Goal: Transaction & Acquisition: Obtain resource

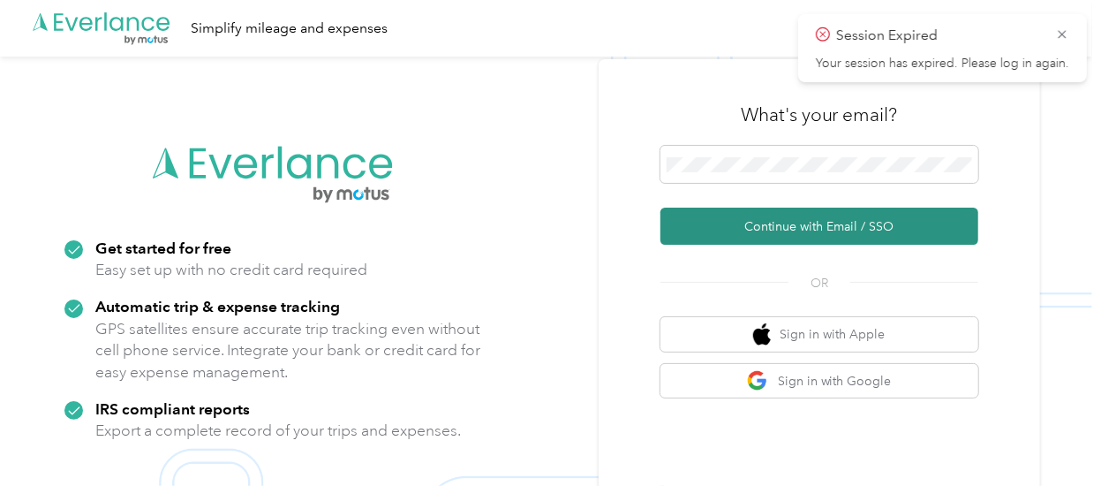
click at [807, 223] on button "Continue with Email / SSO" at bounding box center [819, 225] width 318 height 37
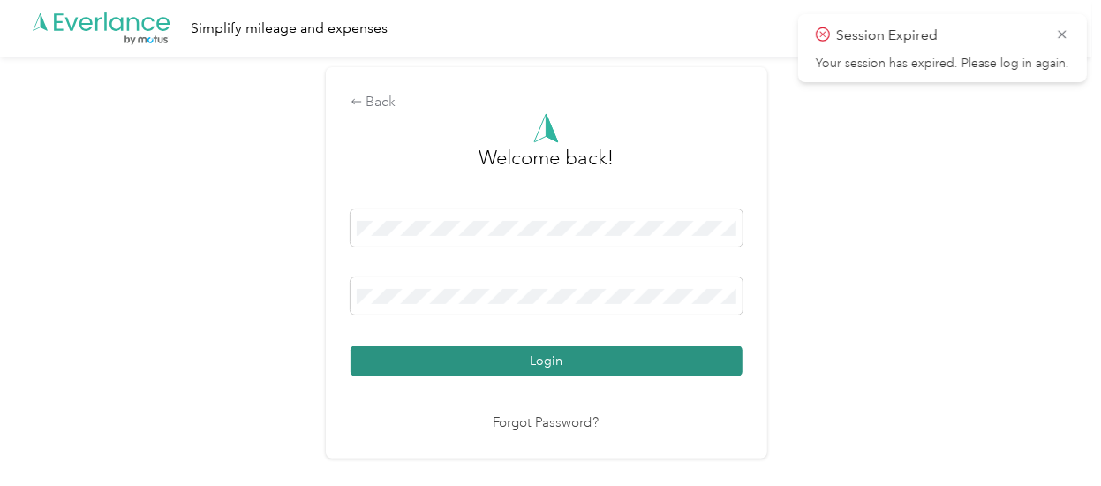
click at [591, 363] on button "Login" at bounding box center [547, 360] width 392 height 31
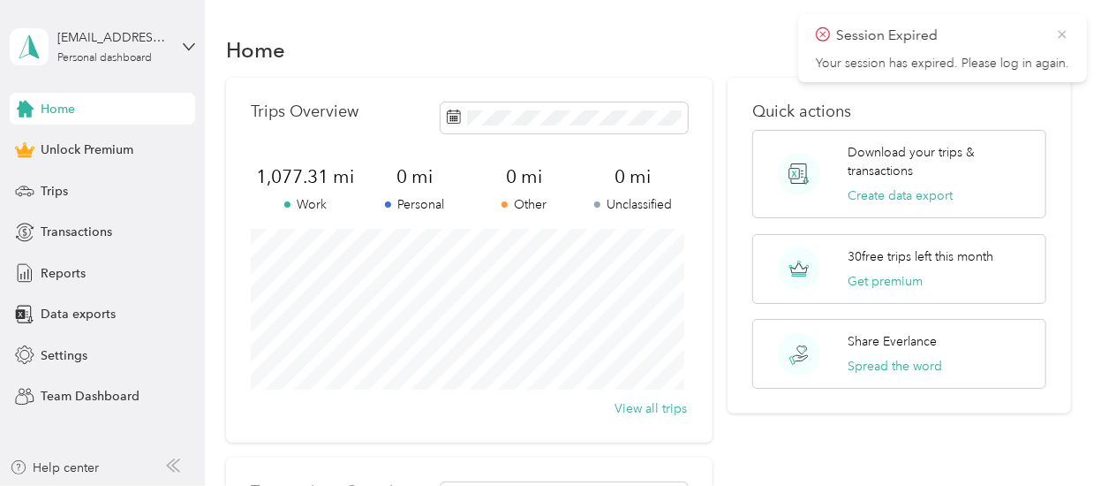
click at [1063, 35] on icon at bounding box center [1062, 34] width 8 height 8
click at [396, 47] on div "Home" at bounding box center [648, 49] width 844 height 37
click at [57, 188] on span "Trips" at bounding box center [54, 191] width 27 height 19
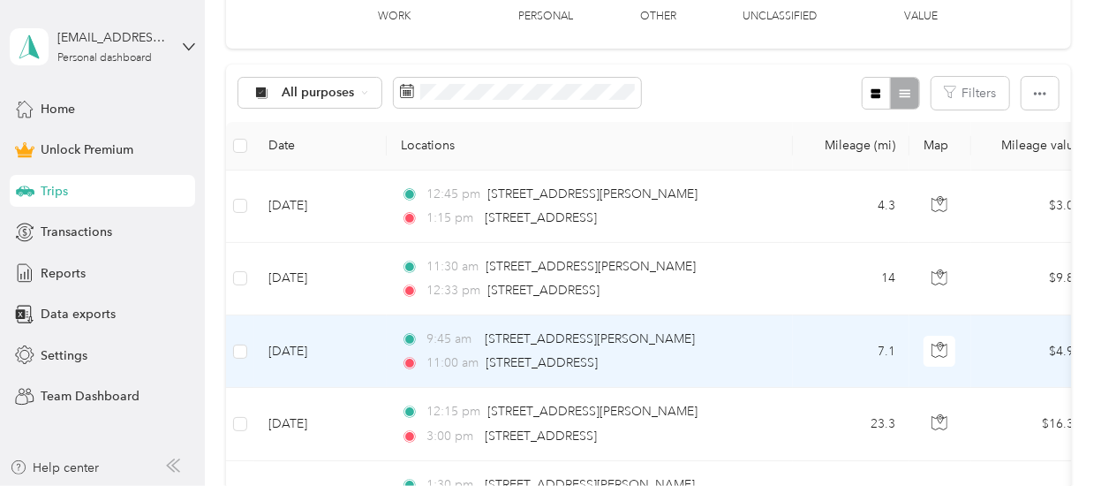
scroll to position [265, 0]
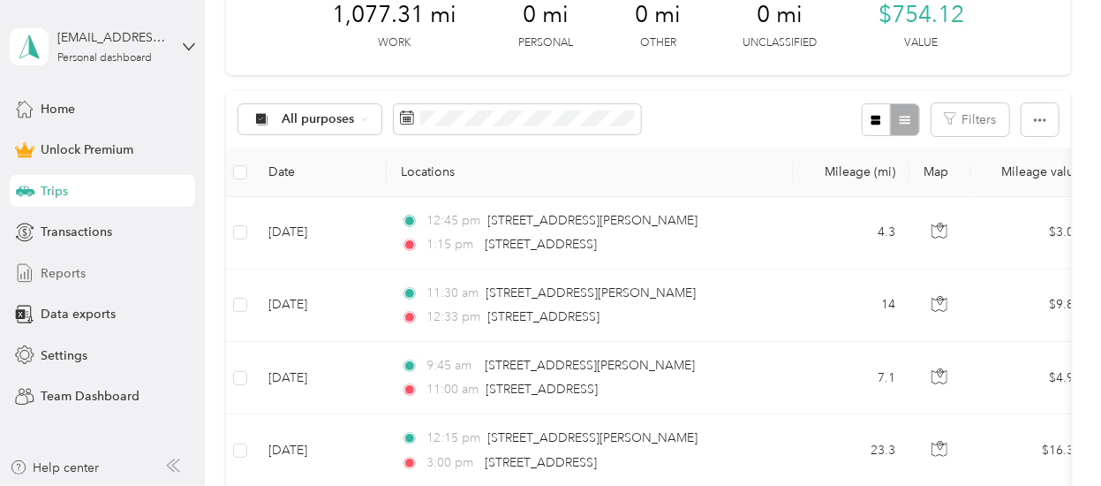
click at [74, 273] on span "Reports" at bounding box center [63, 273] width 45 height 19
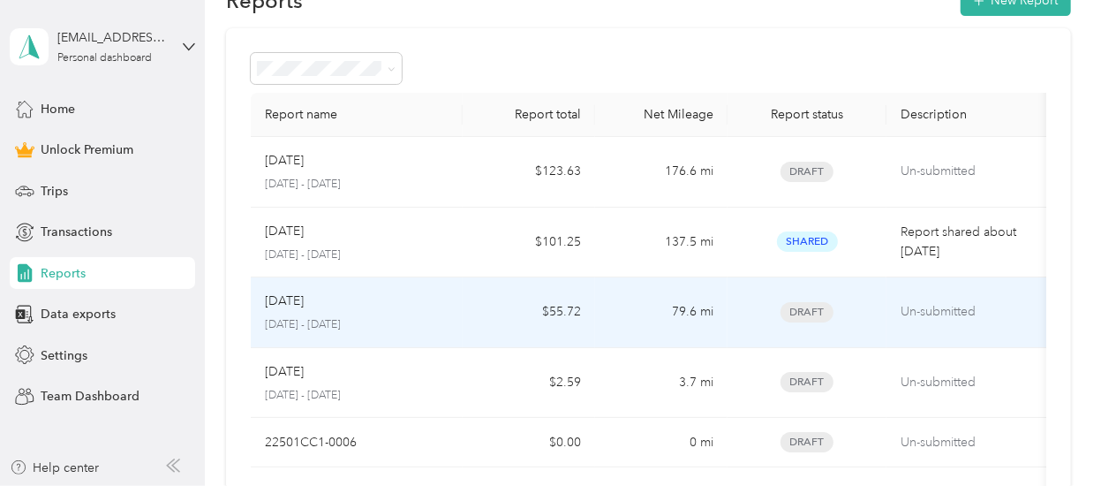
scroll to position [88, 0]
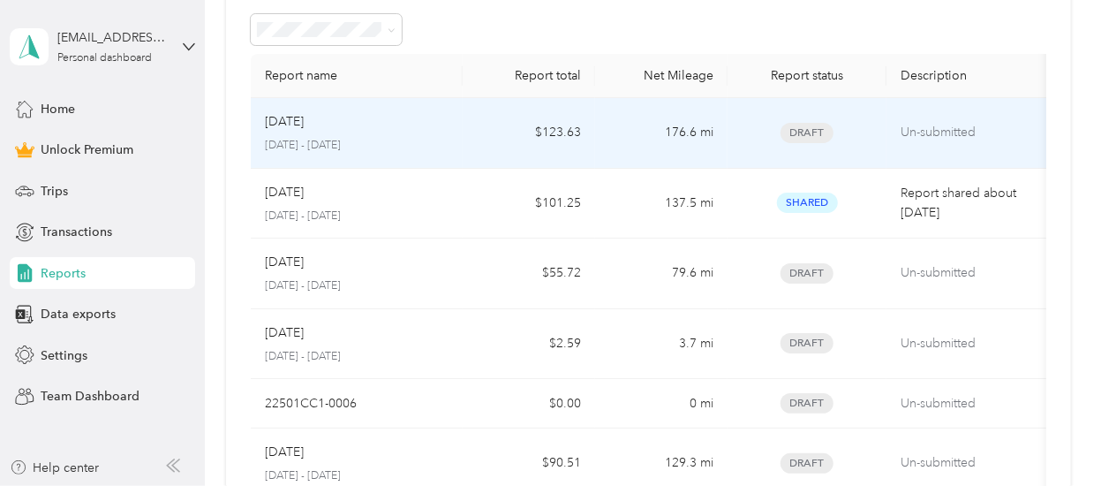
click at [334, 114] on div "[DATE]" at bounding box center [357, 121] width 184 height 19
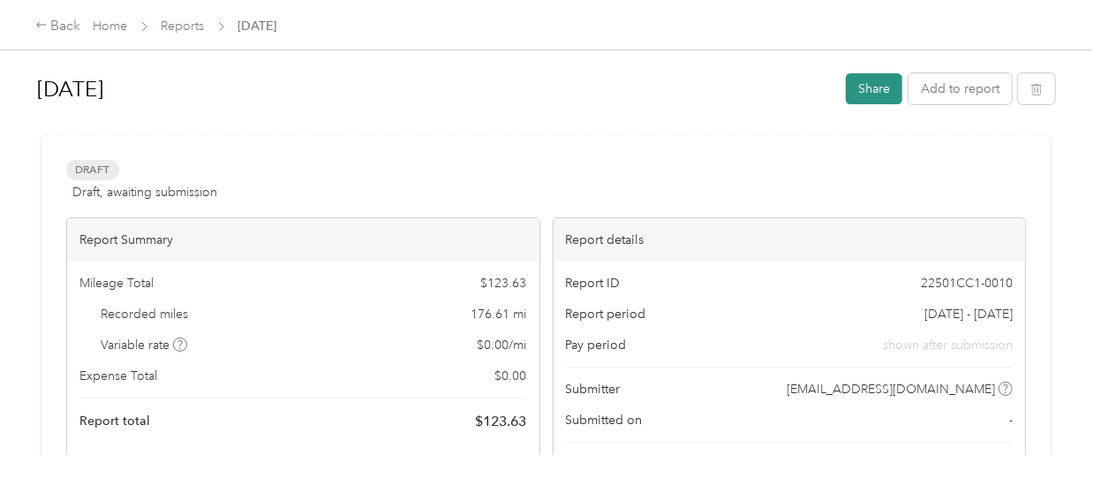
click at [868, 89] on button "Share" at bounding box center [874, 88] width 57 height 31
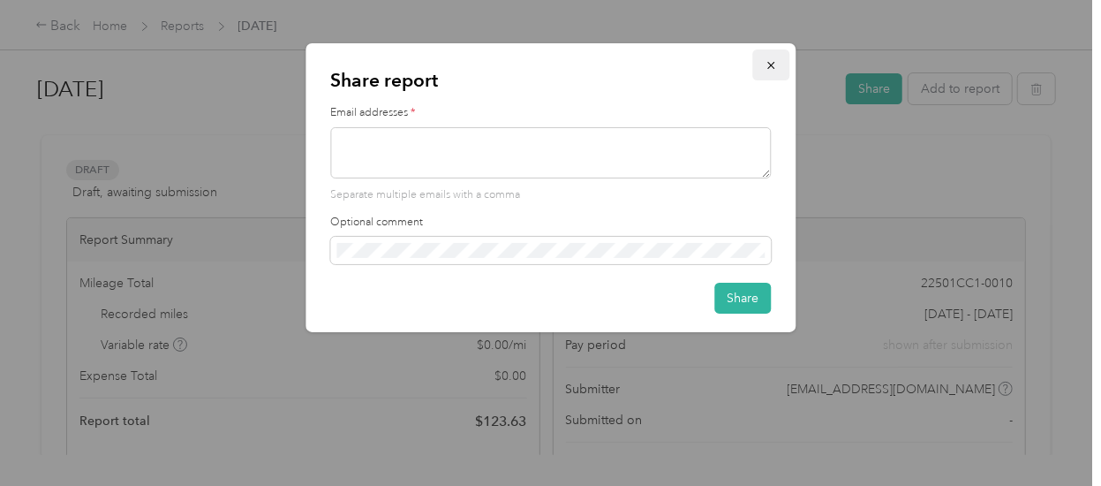
click at [774, 62] on icon "button" at bounding box center [771, 65] width 12 height 12
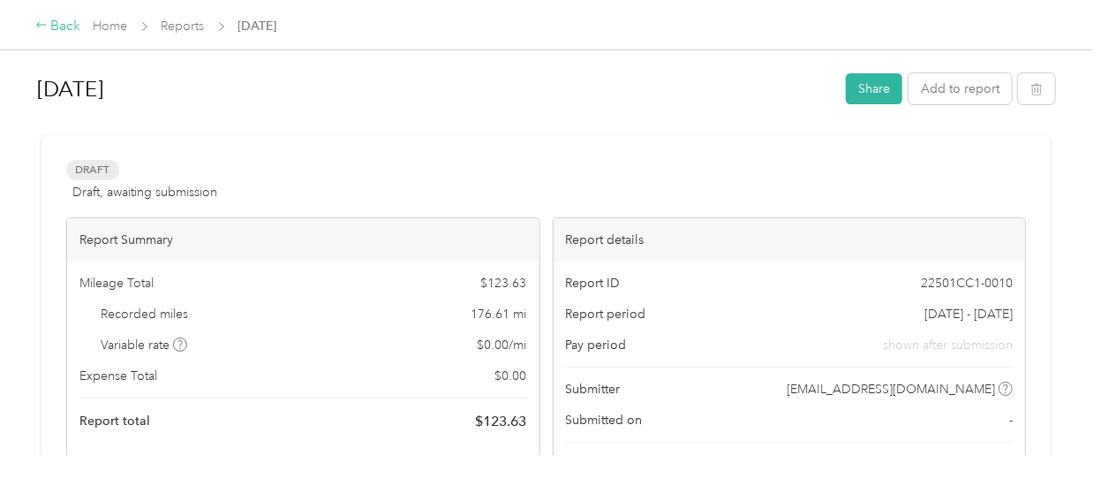
click at [69, 22] on div "Back" at bounding box center [58, 26] width 46 height 21
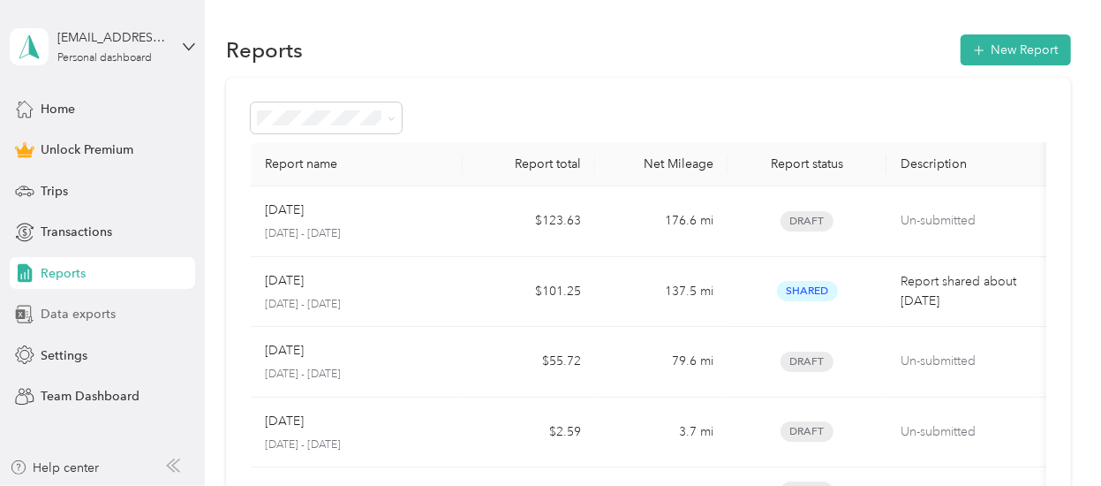
click at [90, 313] on span "Data exports" at bounding box center [78, 314] width 75 height 19
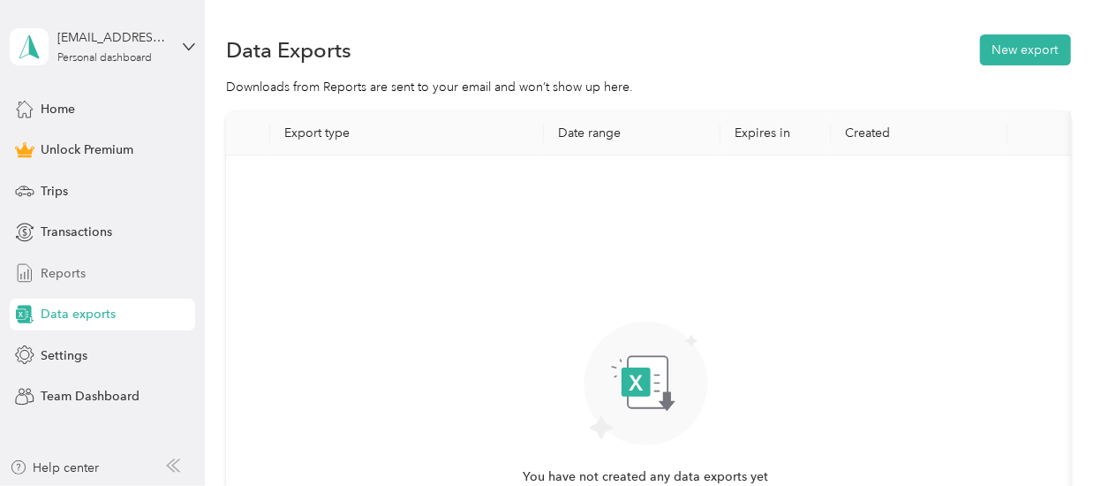
click at [72, 268] on span "Reports" at bounding box center [63, 273] width 45 height 19
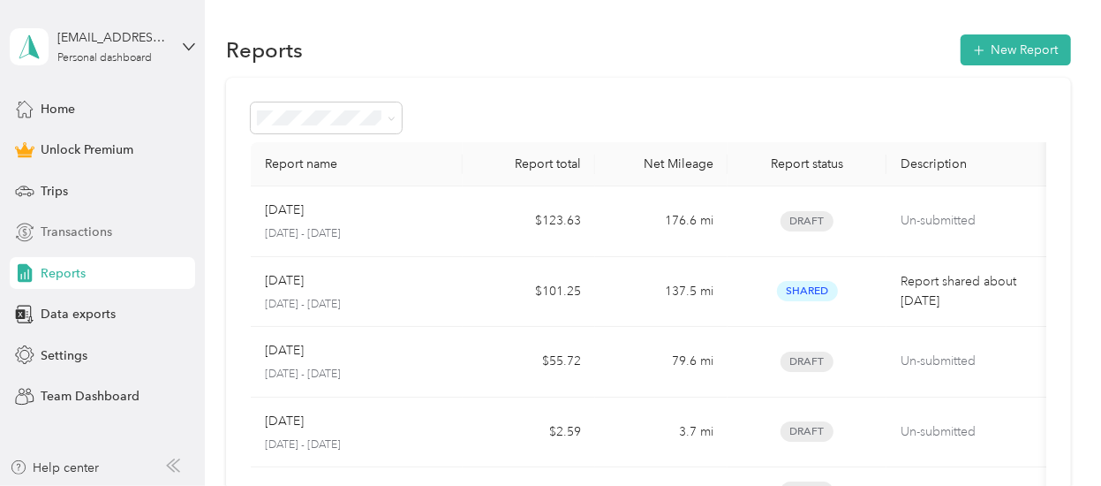
click at [88, 234] on span "Transactions" at bounding box center [77, 232] width 72 height 19
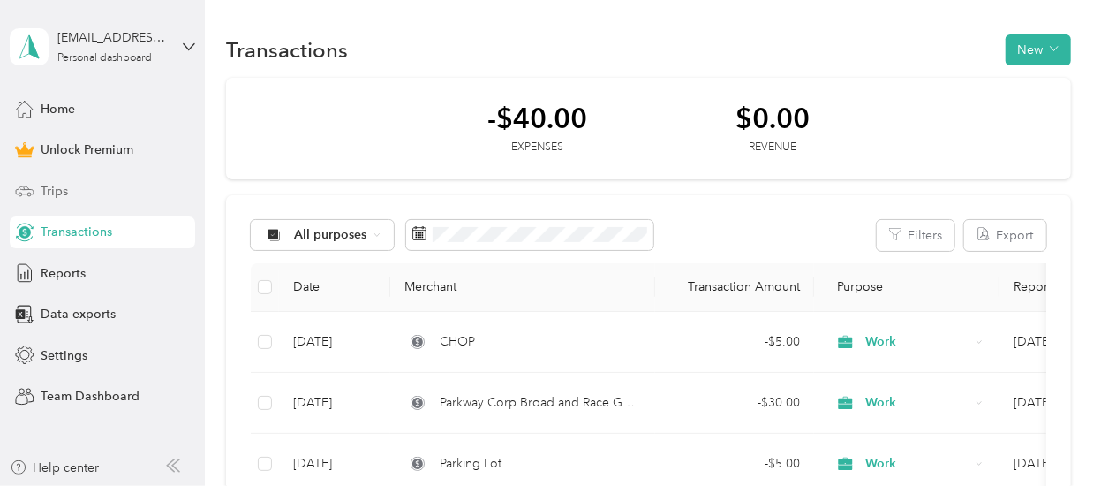
click at [78, 188] on div "Trips" at bounding box center [102, 191] width 185 height 32
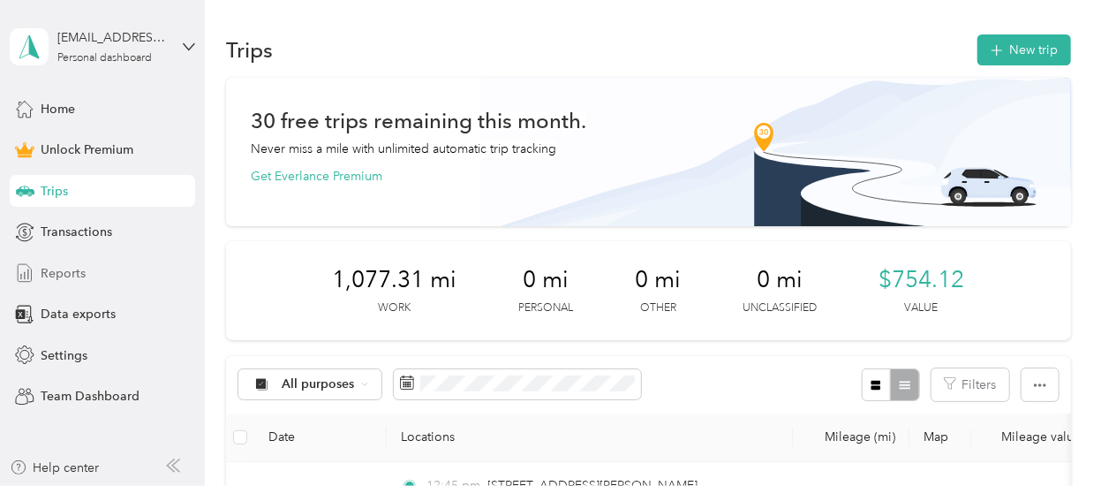
click at [69, 271] on span "Reports" at bounding box center [63, 273] width 45 height 19
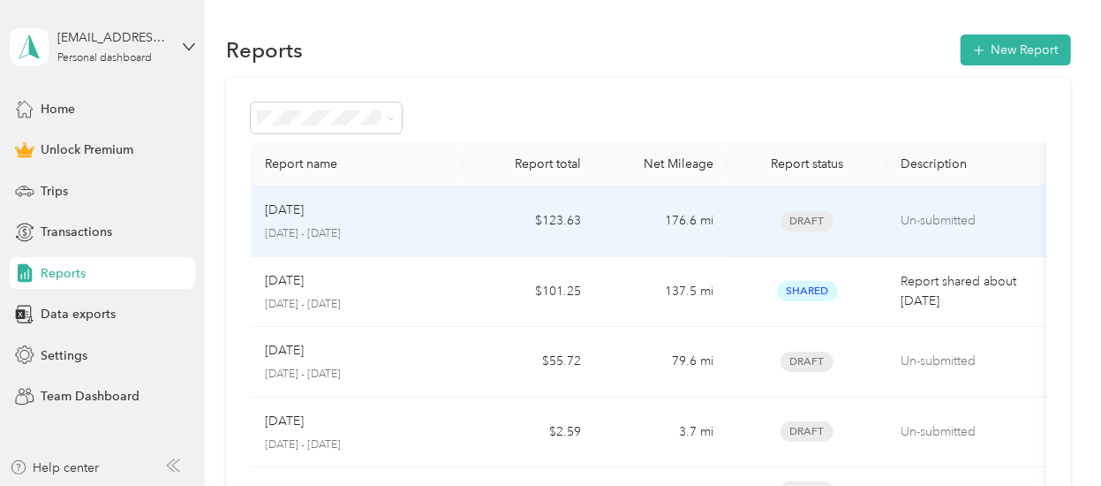
click at [323, 229] on p "[DATE] - [DATE]" at bounding box center [357, 234] width 184 height 16
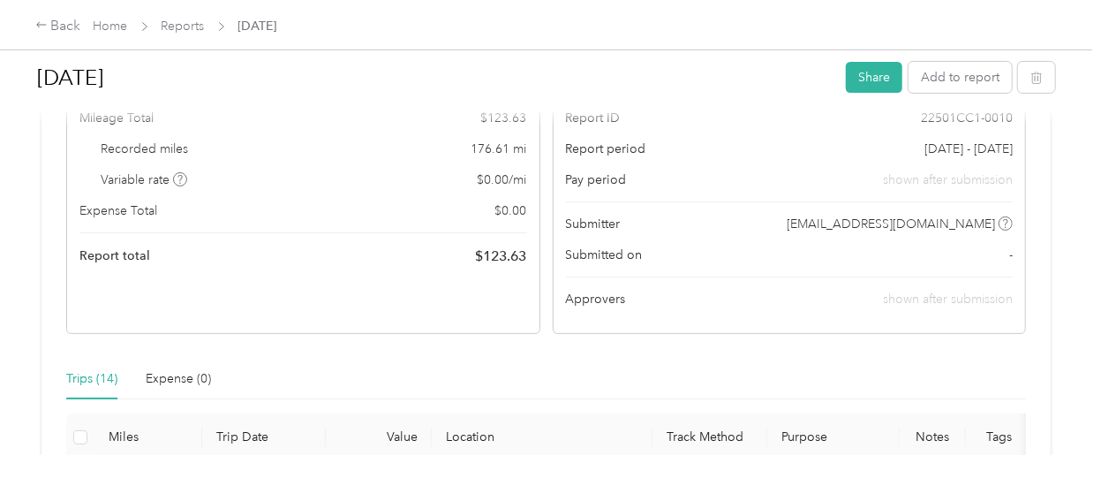
scroll to position [177, 0]
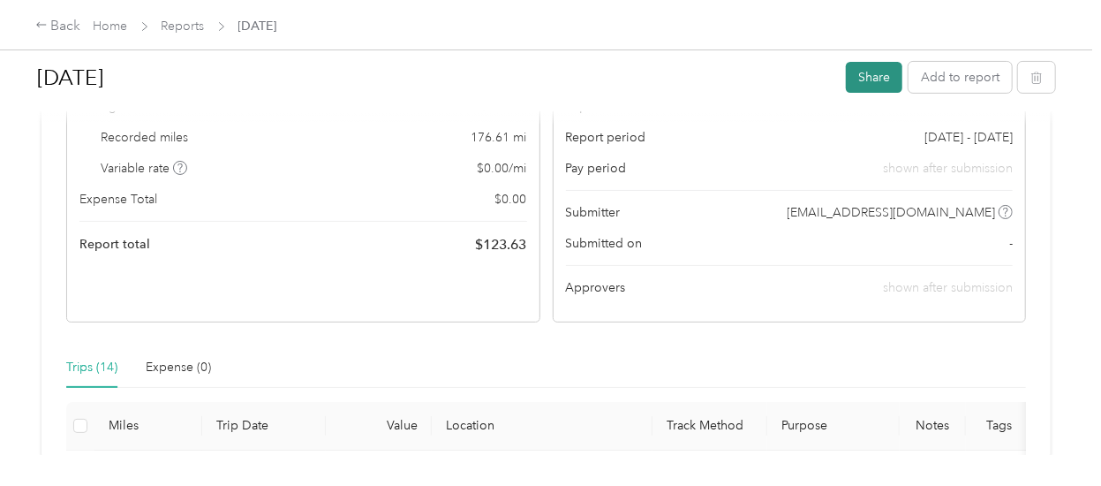
click at [862, 79] on button "Share" at bounding box center [874, 77] width 57 height 31
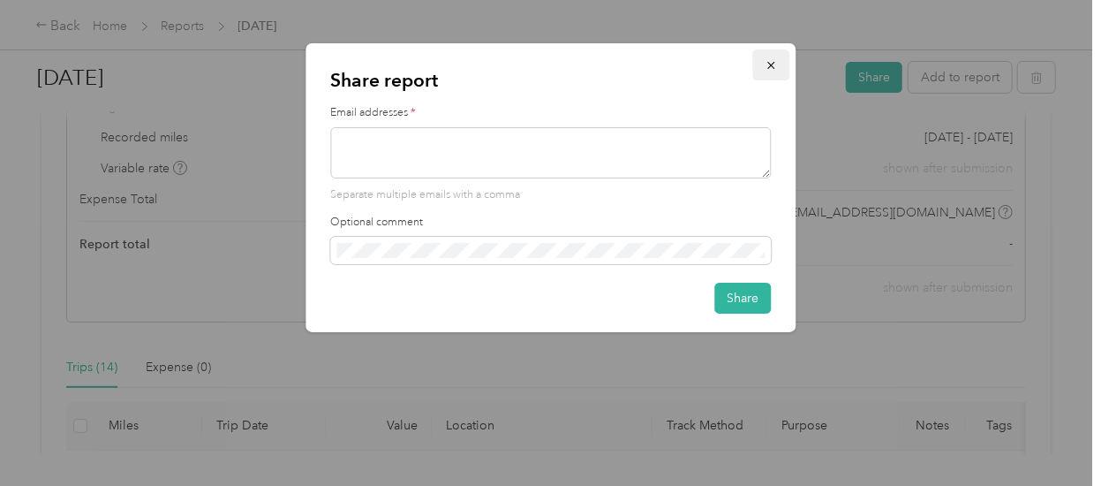
click at [772, 66] on icon "button" at bounding box center [770, 65] width 7 height 7
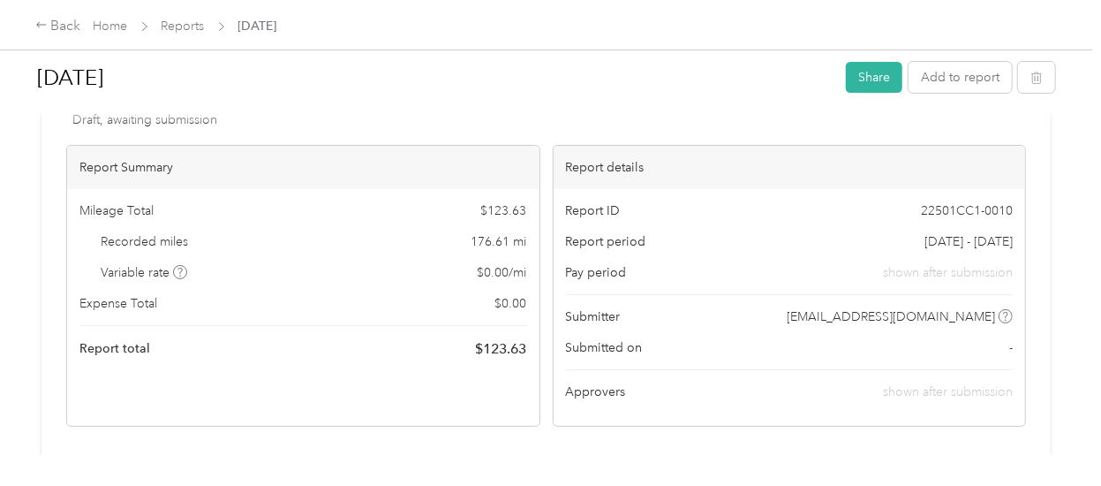
scroll to position [0, 0]
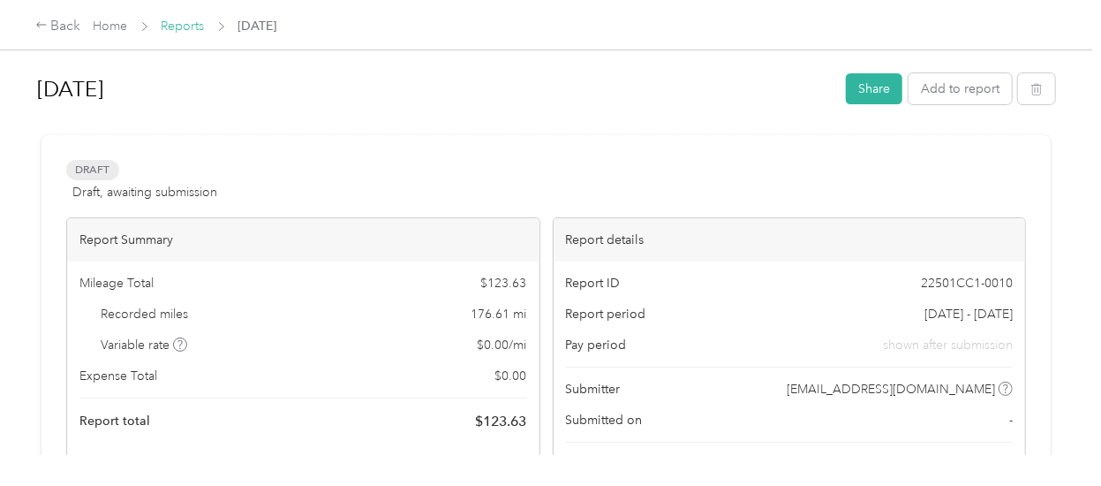
click at [178, 30] on link "Reports" at bounding box center [183, 26] width 43 height 15
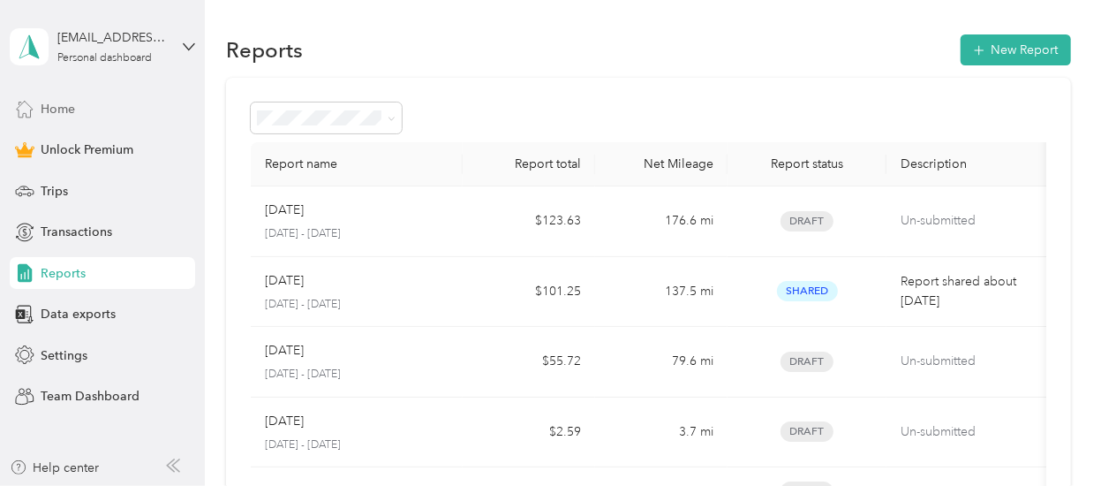
click at [66, 107] on span "Home" at bounding box center [58, 109] width 34 height 19
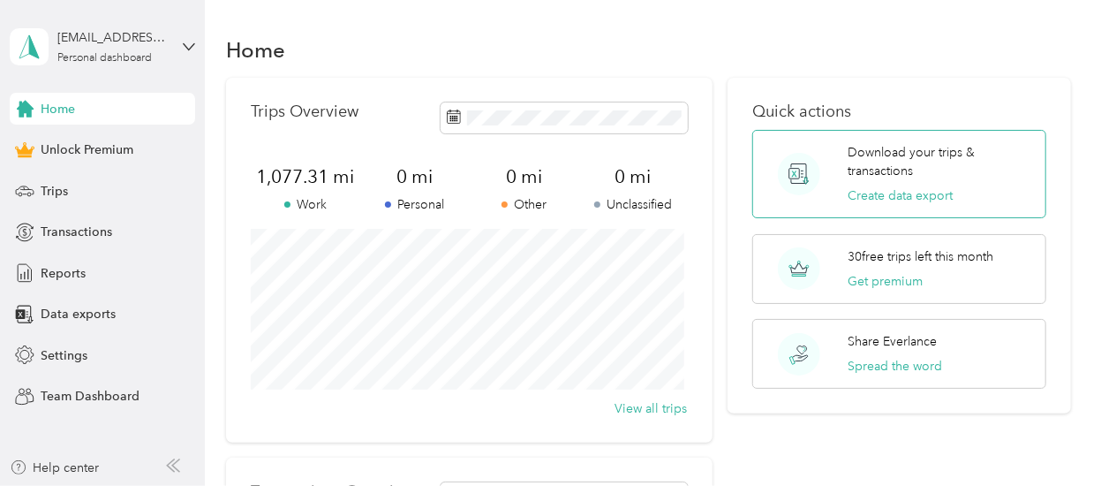
click at [890, 155] on p "Download your trips & transactions" at bounding box center [941, 161] width 185 height 37
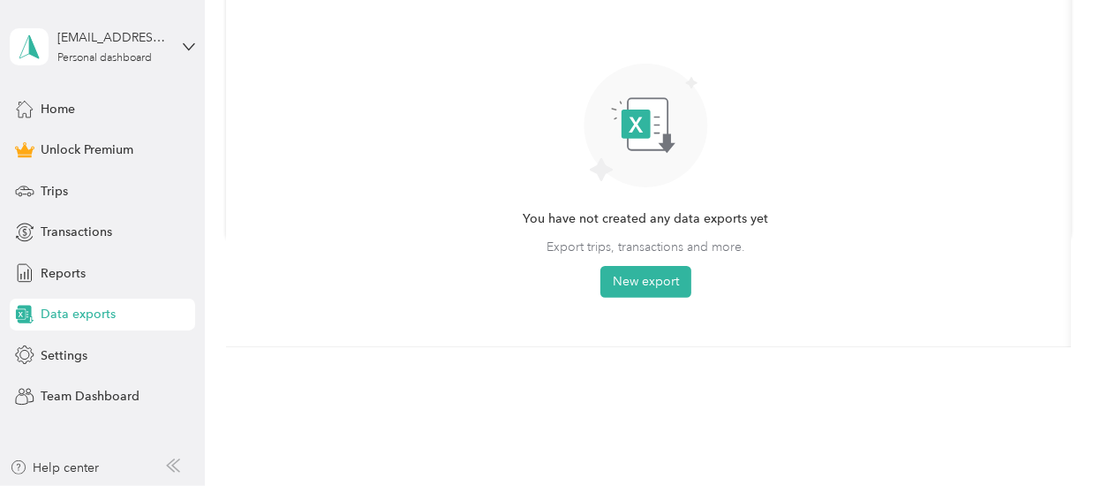
scroll to position [258, 0]
click at [662, 276] on button "New export" at bounding box center [645, 282] width 91 height 32
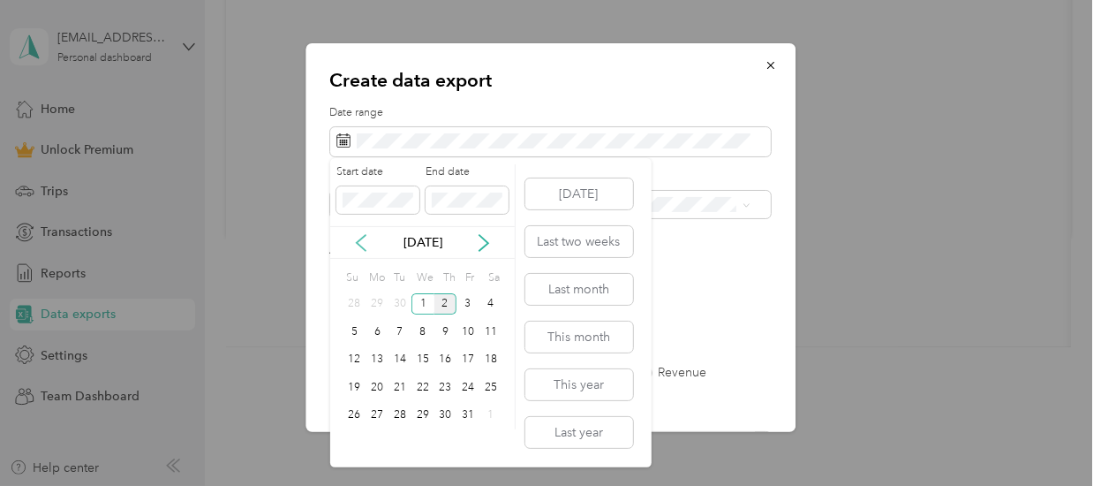
click at [361, 238] on icon at bounding box center [361, 243] width 9 height 16
click at [381, 296] on div "1" at bounding box center [377, 304] width 23 height 22
click at [404, 411] on div "30" at bounding box center [399, 415] width 23 height 22
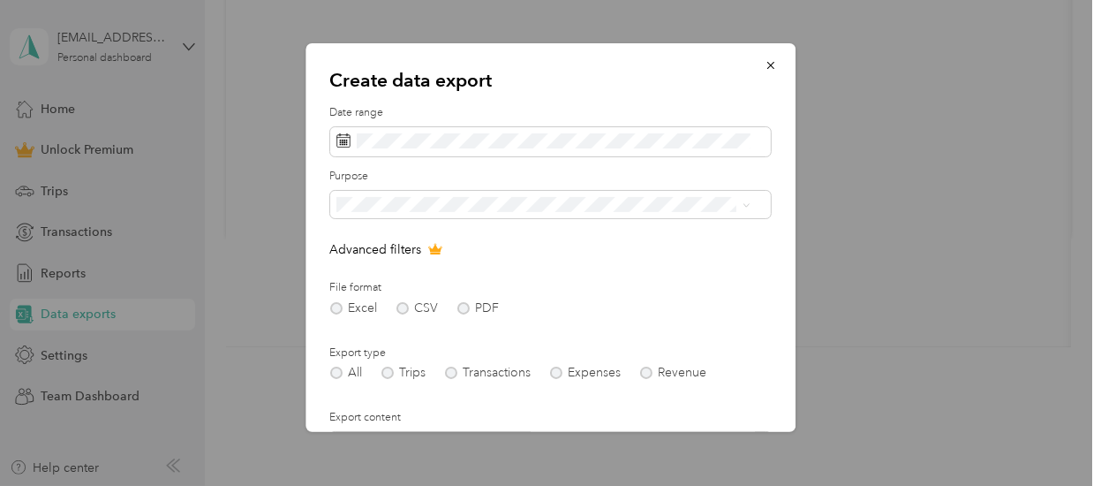
click at [334, 308] on div "Excel CSV PDF" at bounding box center [550, 308] width 441 height 12
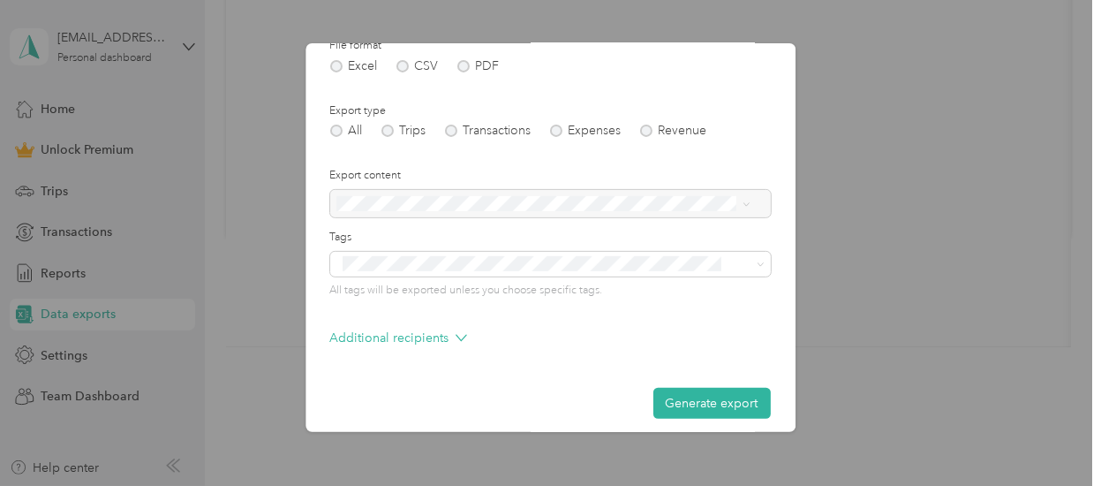
scroll to position [253, 0]
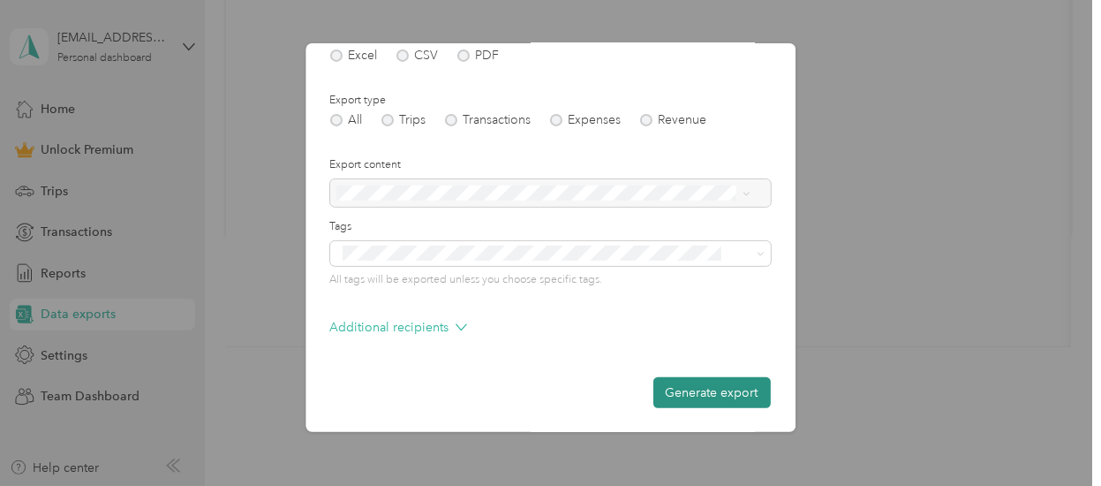
click at [701, 399] on button "Generate export" at bounding box center [711, 392] width 117 height 31
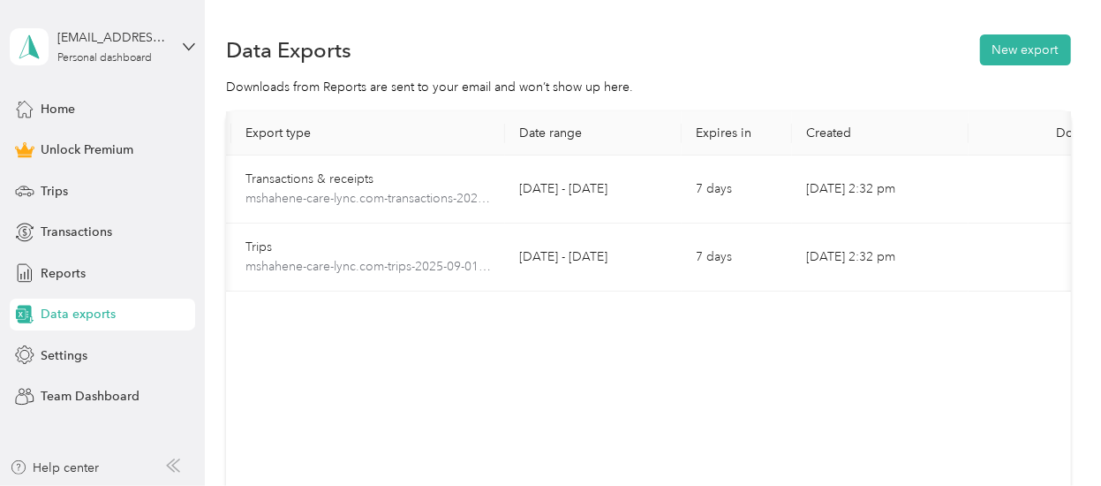
scroll to position [0, 118]
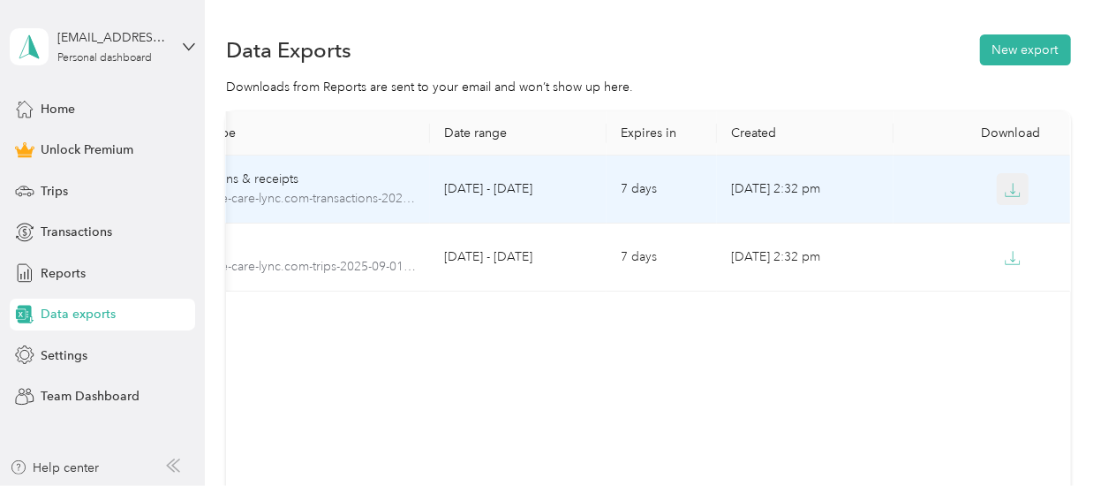
click at [1007, 183] on icon "button" at bounding box center [1013, 190] width 16 height 16
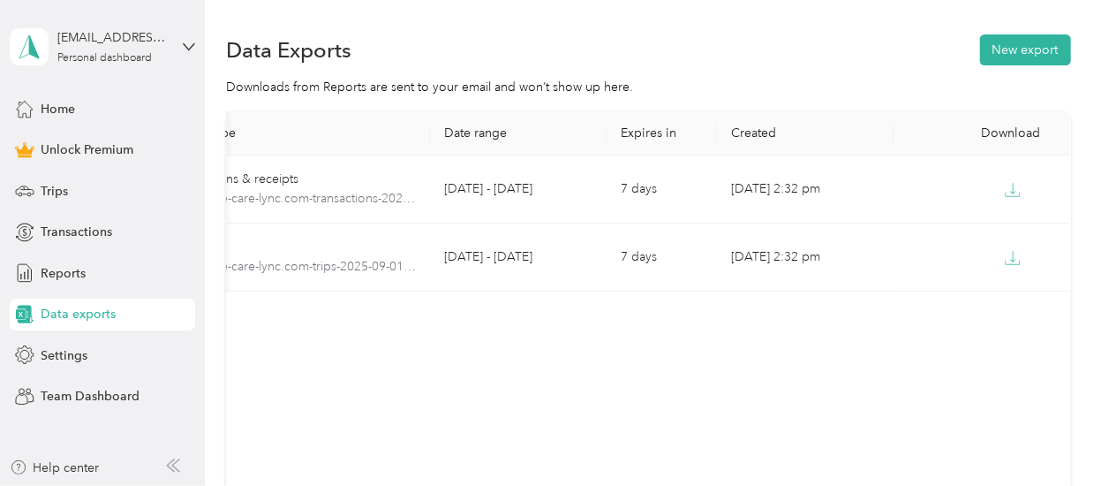
click at [501, 43] on div "Data Exports New export" at bounding box center [648, 49] width 844 height 37
click at [94, 273] on div "Reports" at bounding box center [102, 273] width 185 height 32
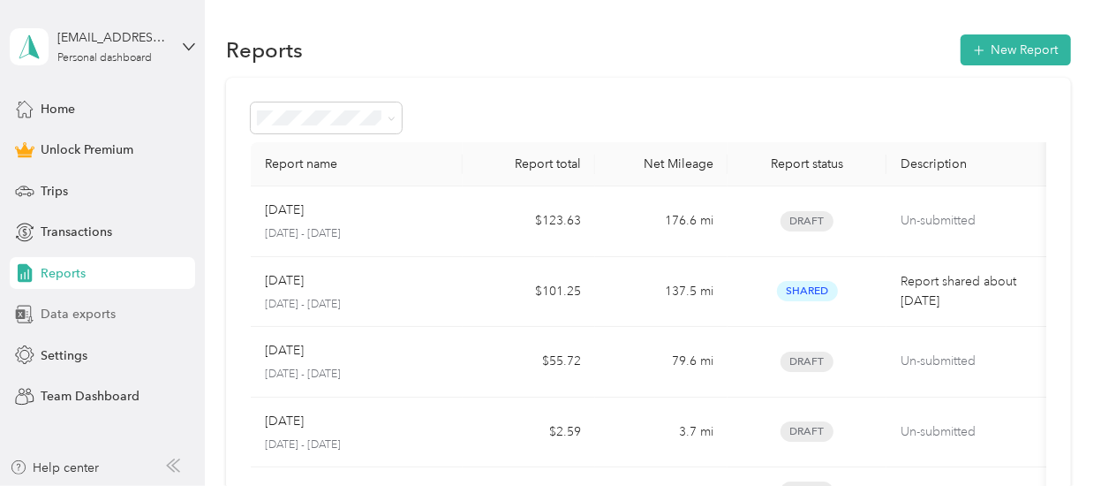
click at [71, 313] on span "Data exports" at bounding box center [78, 314] width 75 height 19
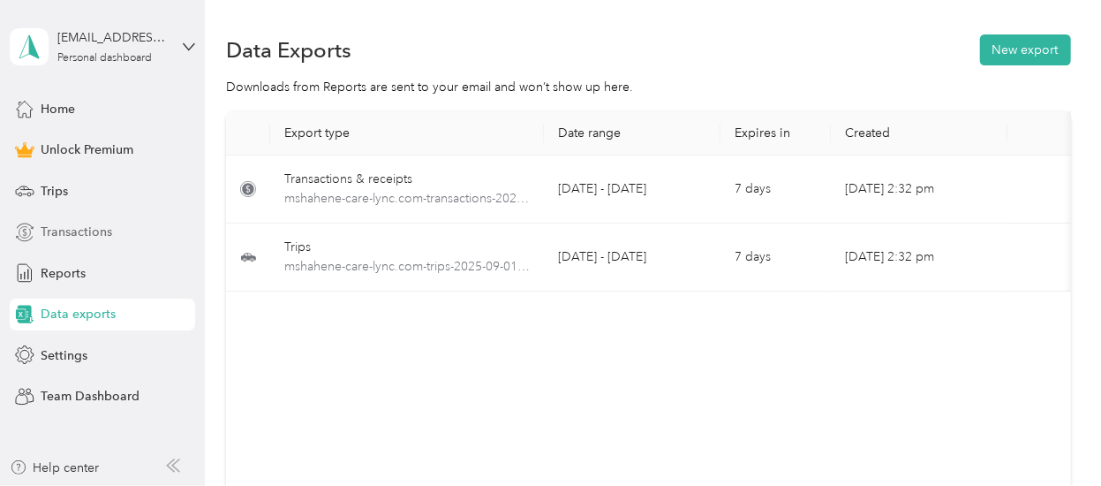
click at [69, 223] on span "Transactions" at bounding box center [77, 232] width 72 height 19
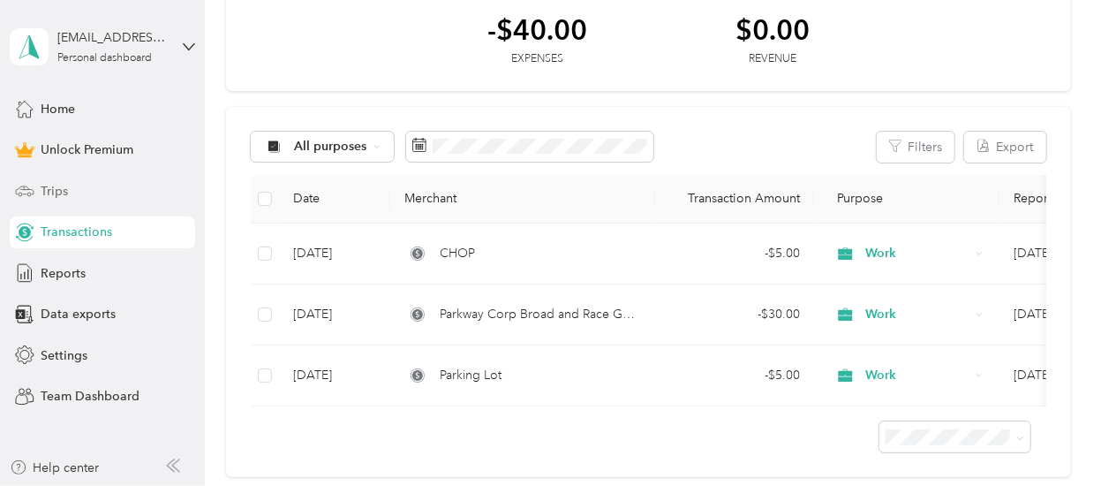
click at [99, 186] on div "Trips" at bounding box center [102, 191] width 185 height 32
